Goal: Use online tool/utility: Utilize a website feature to perform a specific function

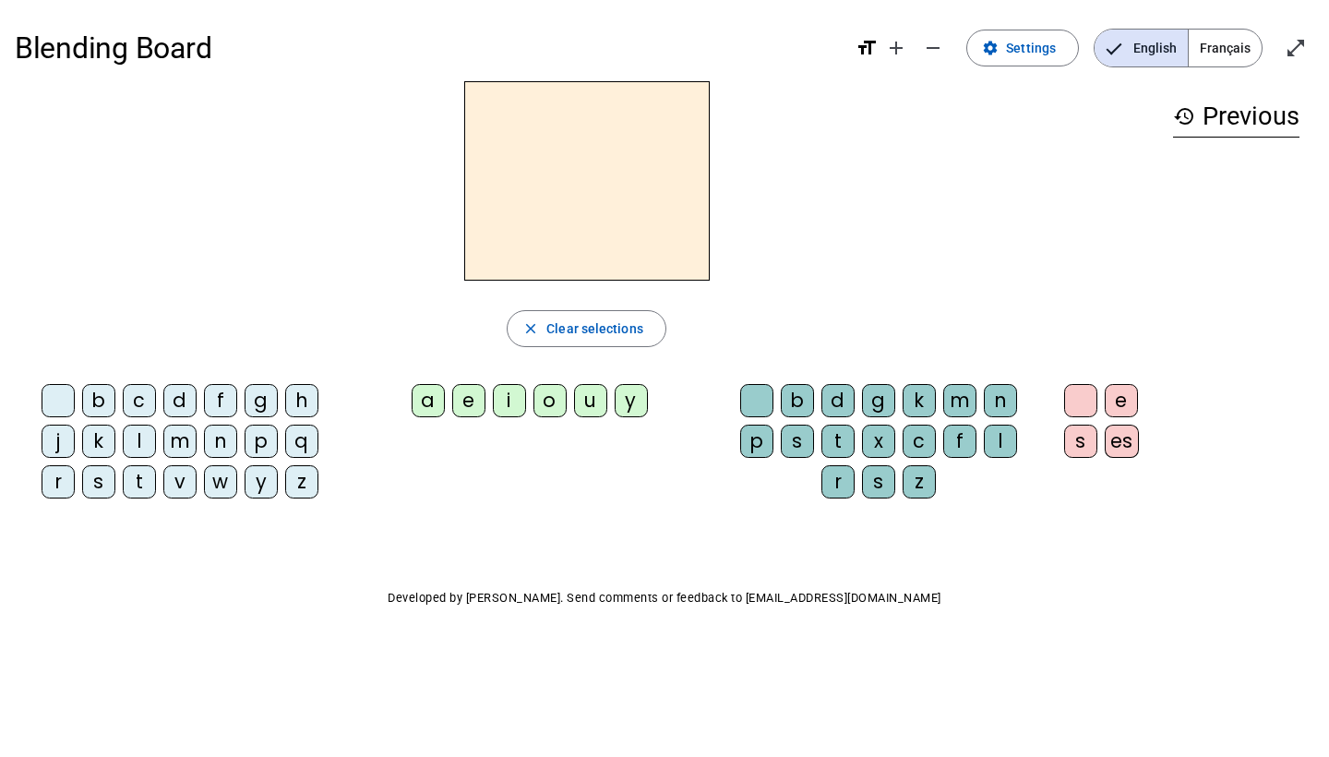
click at [109, 408] on div "b" at bounding box center [98, 400] width 33 height 33
click at [432, 398] on div "a" at bounding box center [428, 400] width 33 height 33
click at [1009, 425] on div "l" at bounding box center [1000, 440] width 33 height 33
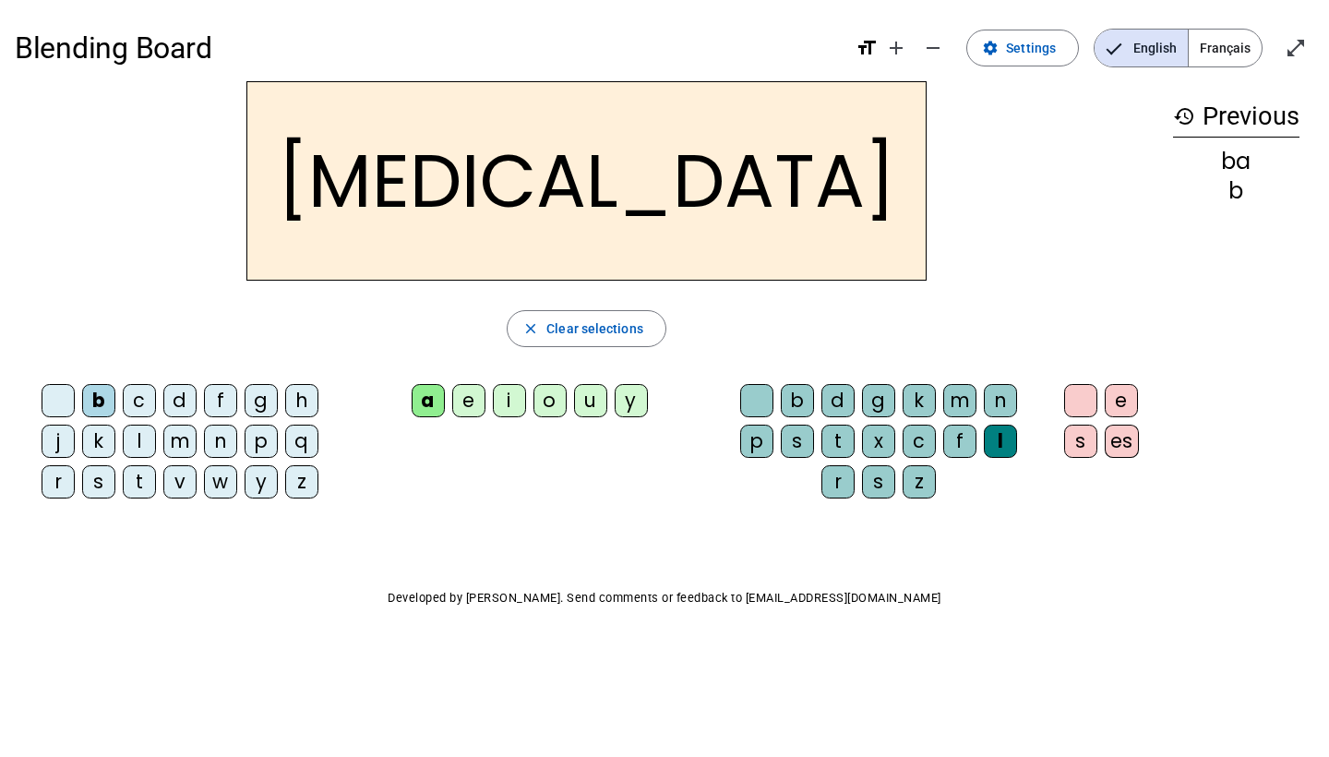
click at [1230, 45] on span "Français" at bounding box center [1225, 48] width 73 height 37
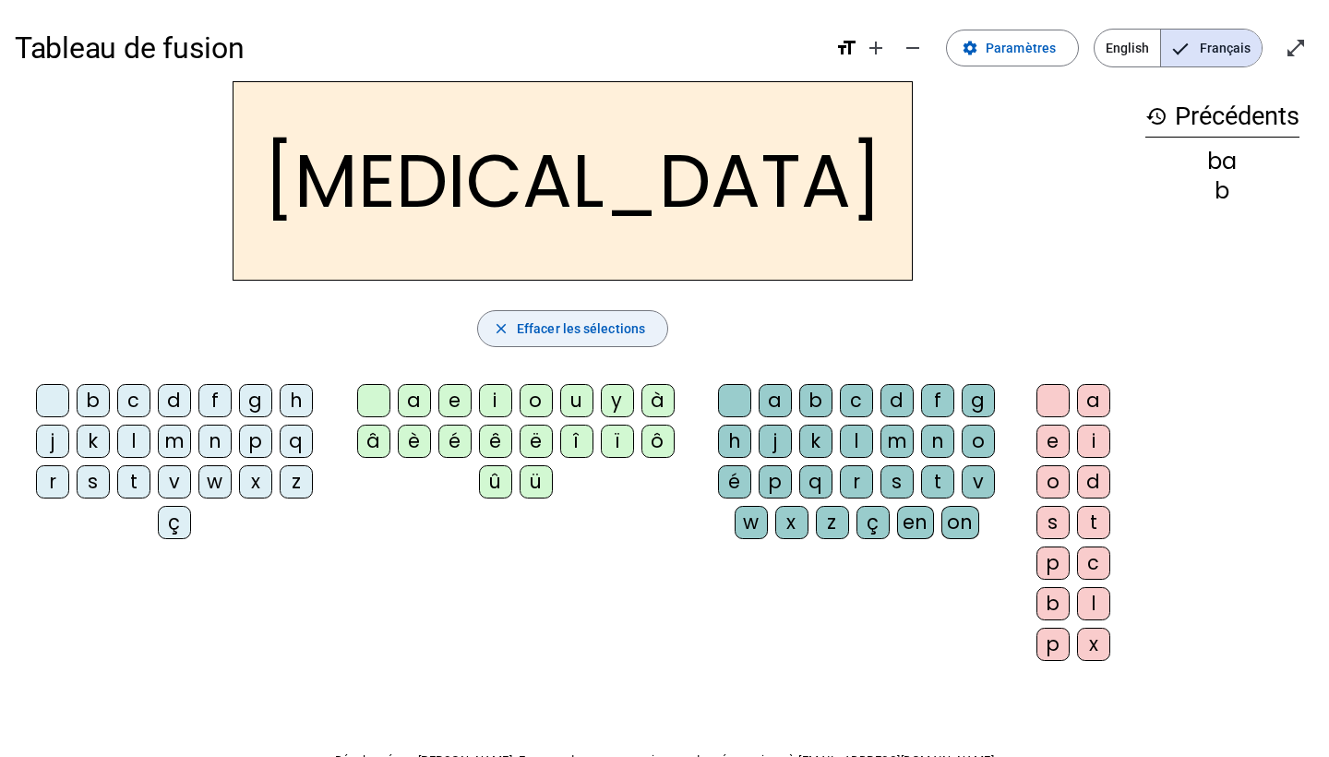
click at [503, 325] on mat-icon "close" at bounding box center [501, 328] width 17 height 17
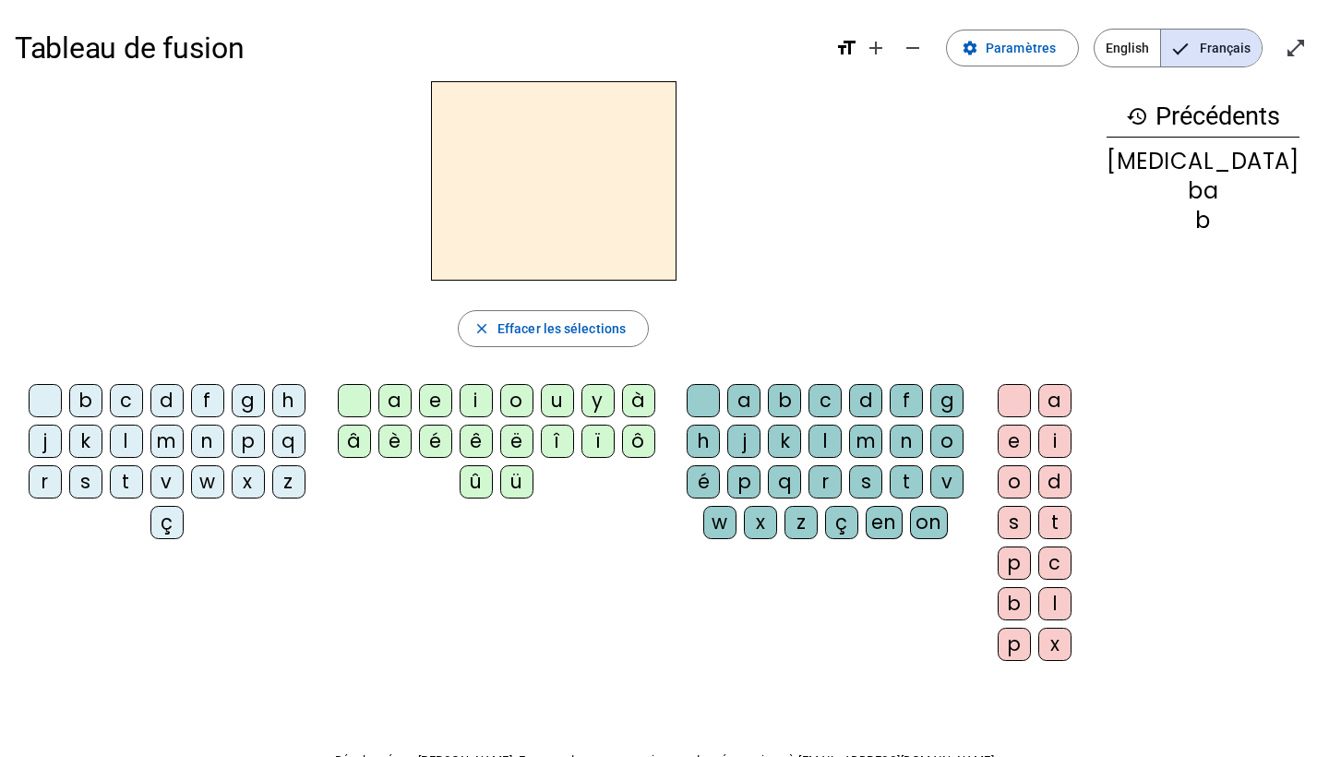
click at [93, 397] on div "b" at bounding box center [85, 400] width 33 height 33
click at [405, 410] on div "a" at bounding box center [394, 400] width 33 height 33
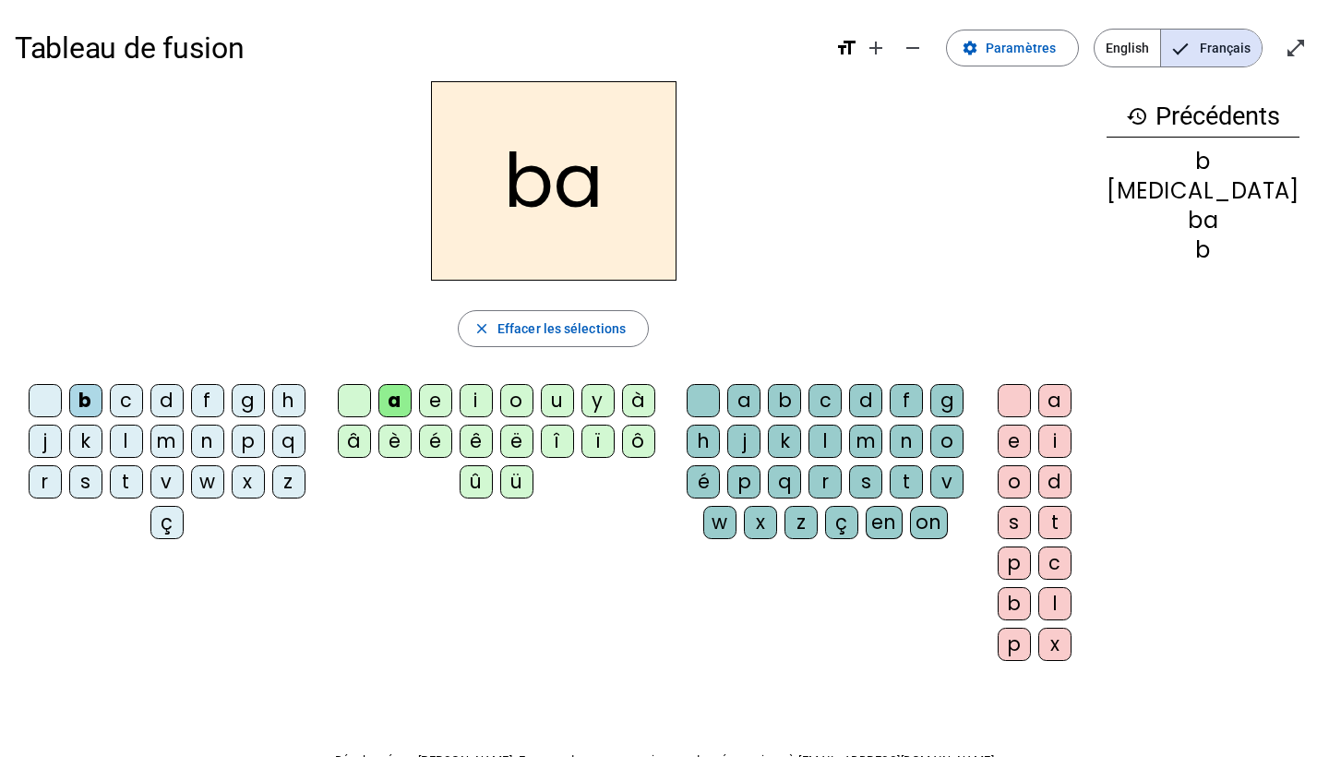
click at [842, 437] on div "l" at bounding box center [824, 440] width 33 height 33
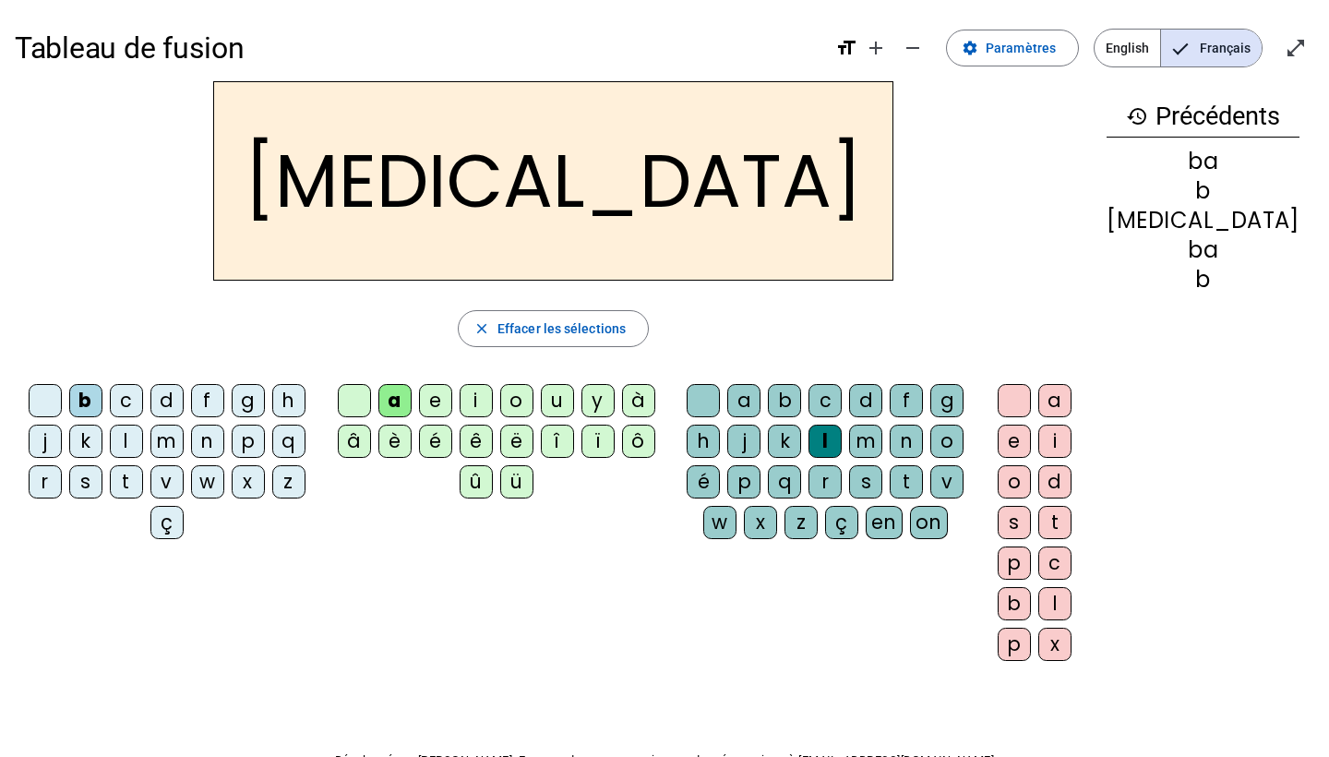
click at [1213, 171] on div "ba" at bounding box center [1202, 161] width 193 height 22
click at [624, 341] on span "button" at bounding box center [553, 328] width 189 height 44
